Goal: Find specific page/section: Find specific page/section

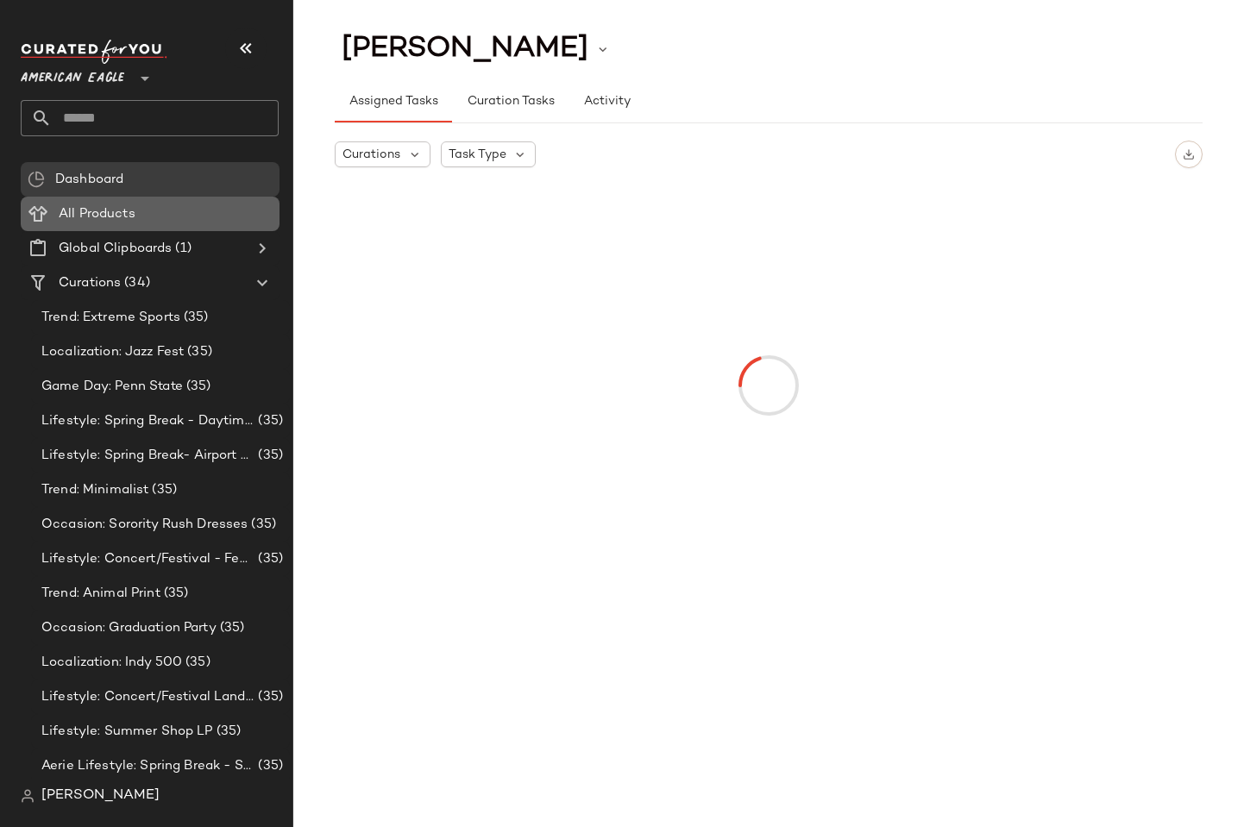
click at [105, 212] on span "All Products" at bounding box center [97, 214] width 77 height 20
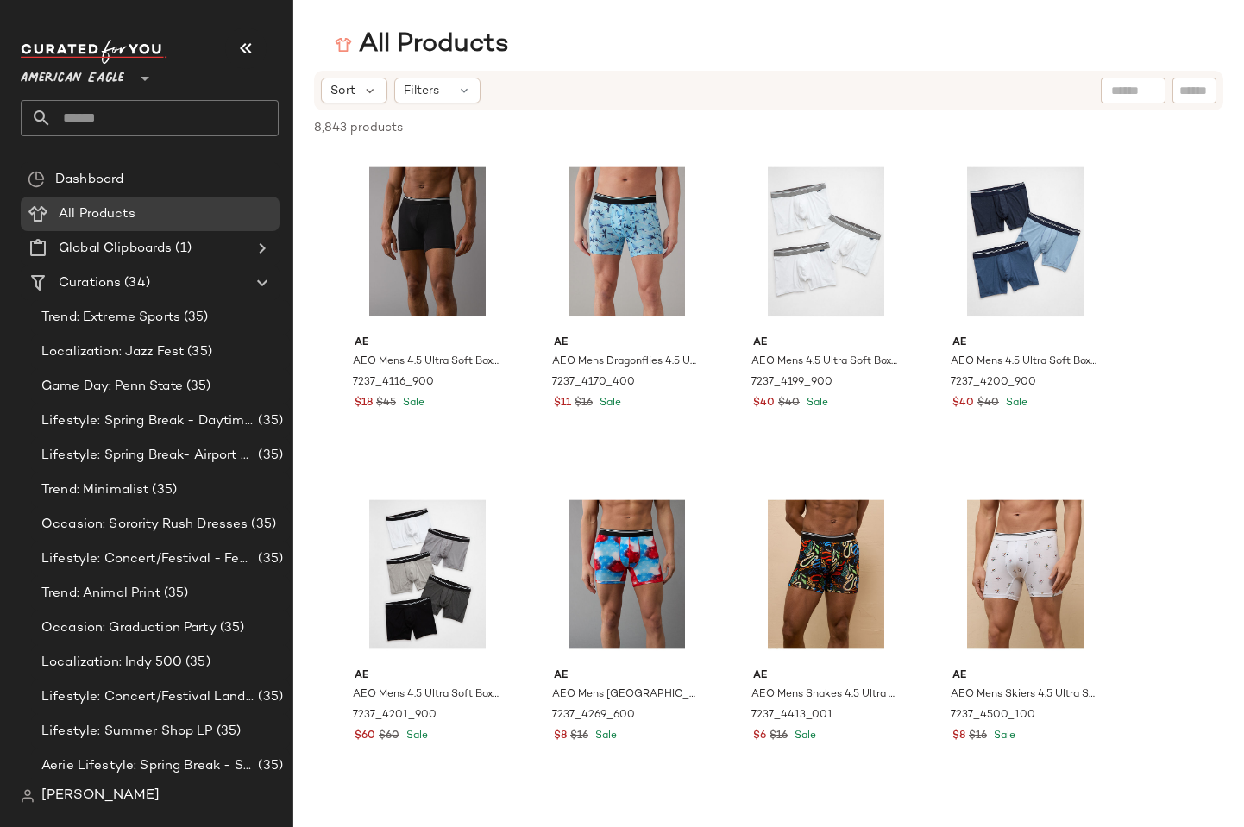
click at [91, 73] on span "American Eagle" at bounding box center [72, 74] width 103 height 31
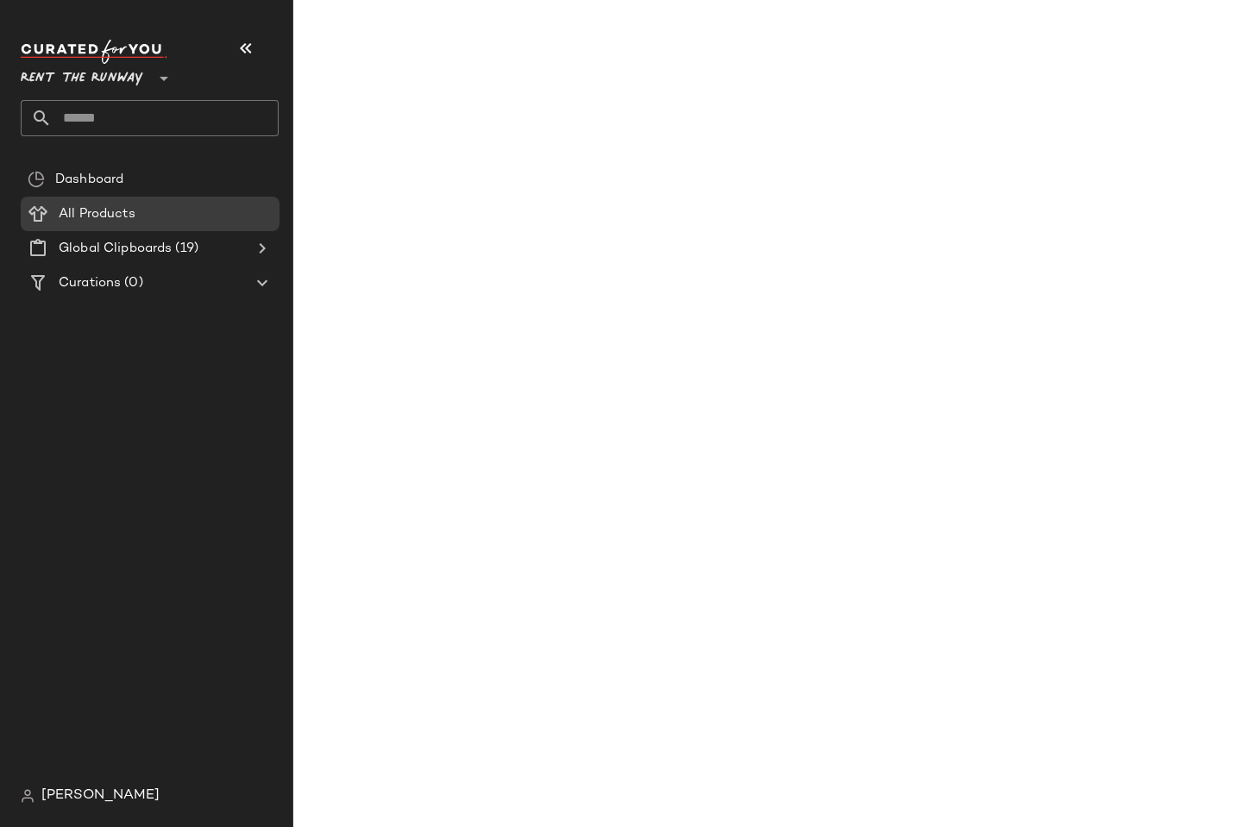
type input "**"
